Goal: Information Seeking & Learning: Learn about a topic

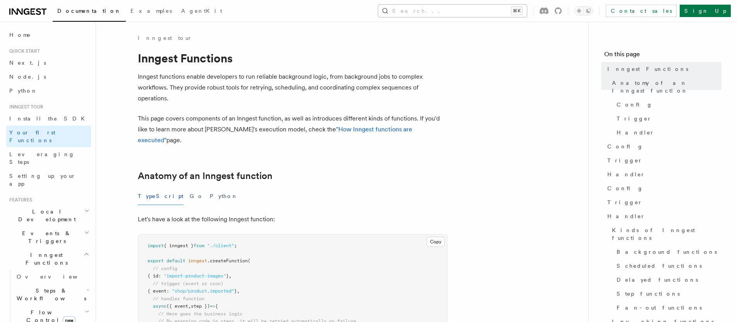
click at [462, 12] on button "Search... ⌘K" at bounding box center [452, 11] width 149 height 12
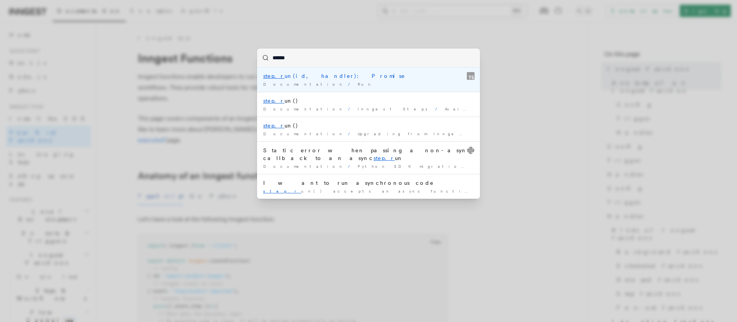
type input "*******"
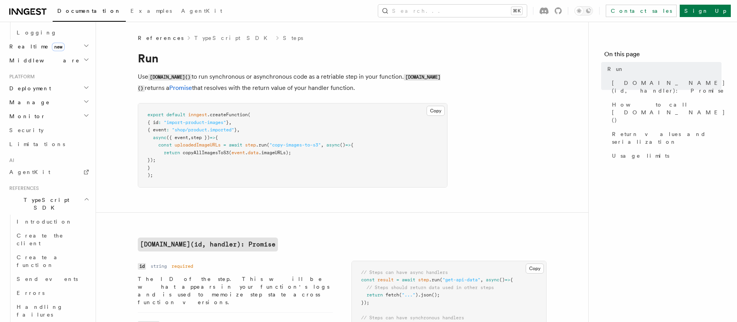
scroll to position [350, 0]
click at [31, 286] on link "Errors" at bounding box center [52, 293] width 77 height 14
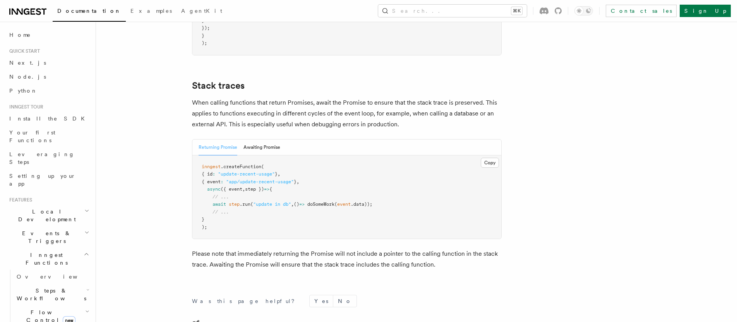
scroll to position [1697, 0]
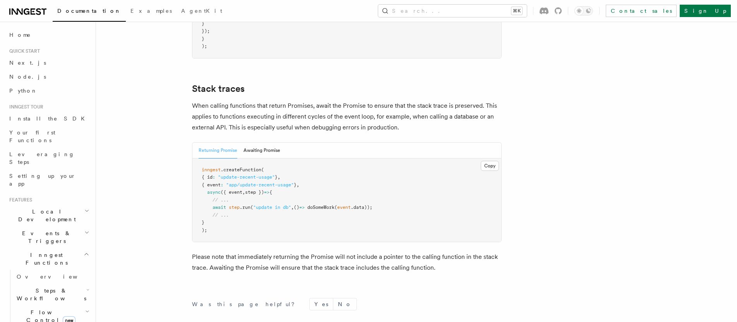
click at [421, 177] on pre "inngest .createFunction ( { id : "update-recent-usage" } , { event : "app/updat…" at bounding box center [346, 200] width 309 height 84
